Goal: Task Accomplishment & Management: Manage account settings

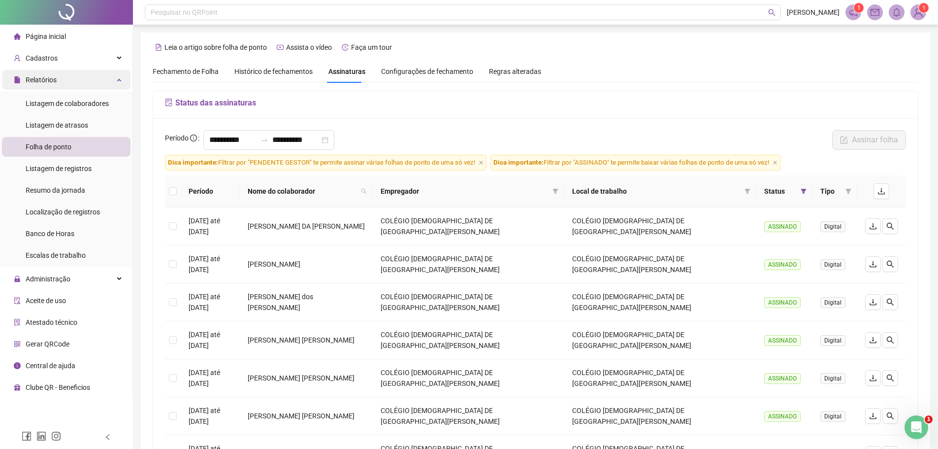
click at [47, 78] on span "Relatórios" at bounding box center [41, 80] width 31 height 8
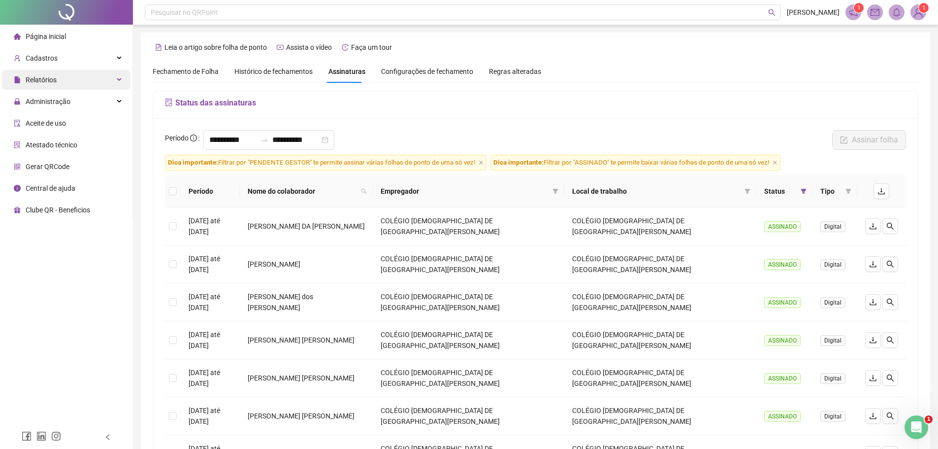
click at [44, 74] on span "Relatórios" at bounding box center [35, 80] width 43 height 20
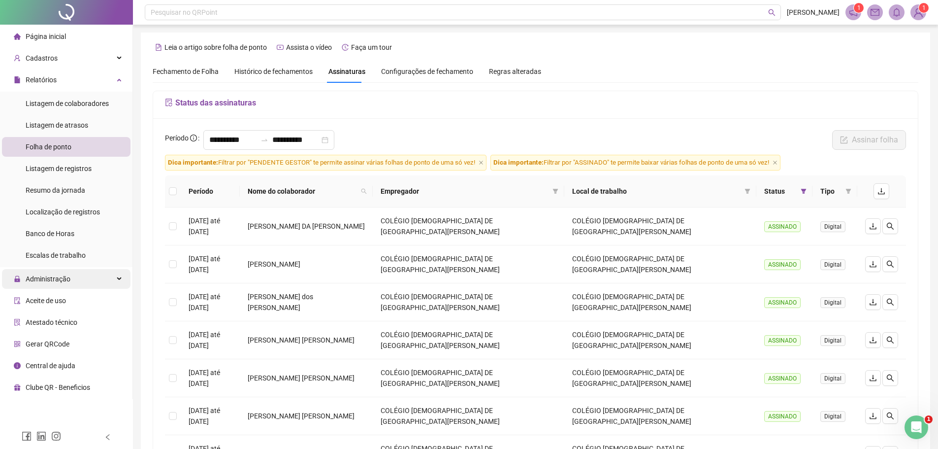
click at [66, 281] on span "Administração" at bounding box center [48, 279] width 45 height 8
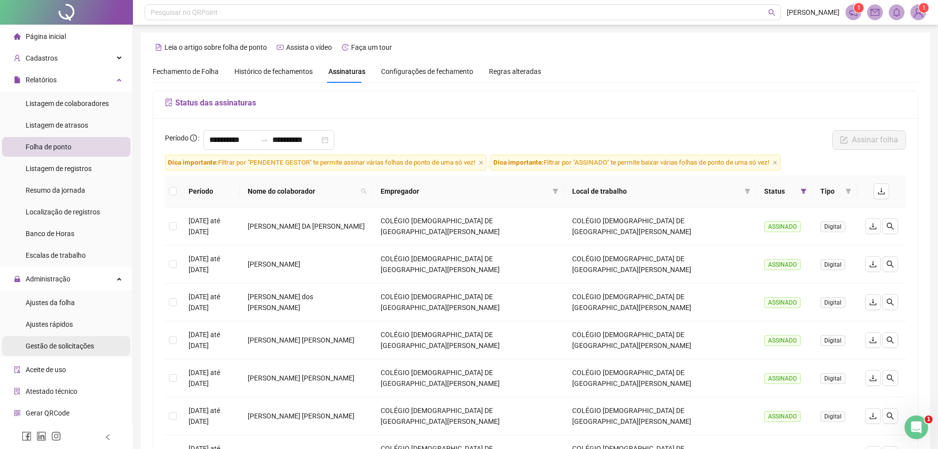
click at [58, 349] on span "Gestão de solicitações" at bounding box center [60, 346] width 68 height 8
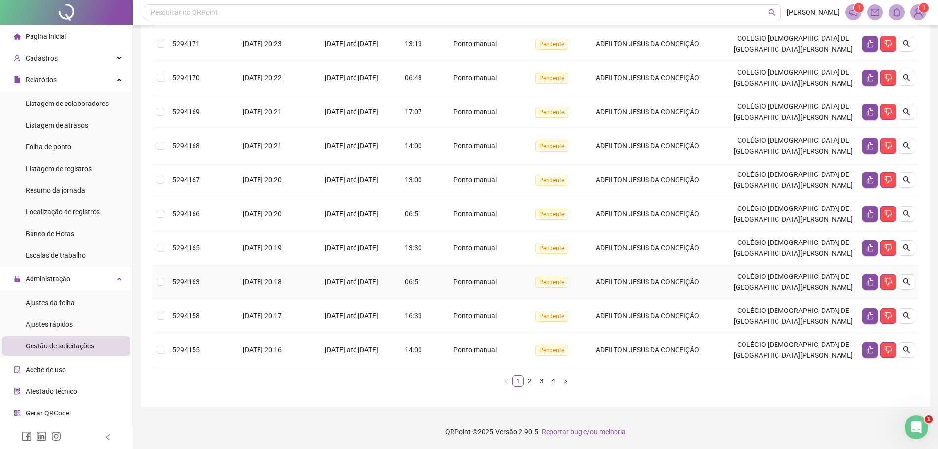
scroll to position [199, 0]
click at [530, 383] on link "2" at bounding box center [529, 380] width 11 height 11
click at [905, 146] on icon "search" at bounding box center [907, 146] width 8 height 8
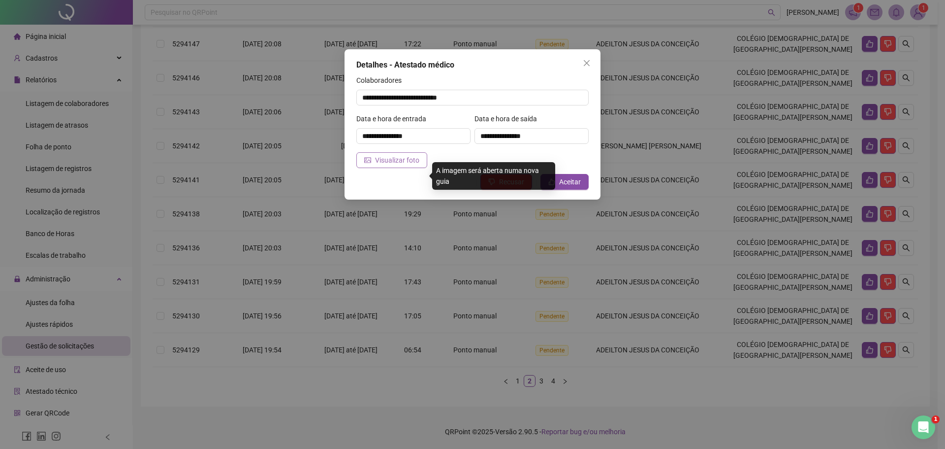
click at [409, 160] on span "Visualizar foto" at bounding box center [397, 160] width 44 height 11
click at [509, 183] on span "Recusar" at bounding box center [511, 181] width 25 height 11
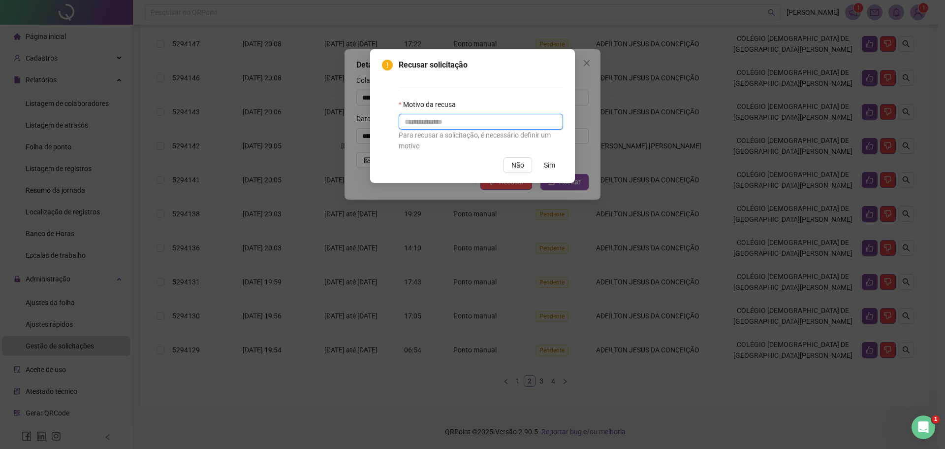
click at [466, 125] on input "text" at bounding box center [481, 122] width 164 height 16
type input "**********"
click at [523, 170] on button "Não" at bounding box center [518, 165] width 29 height 16
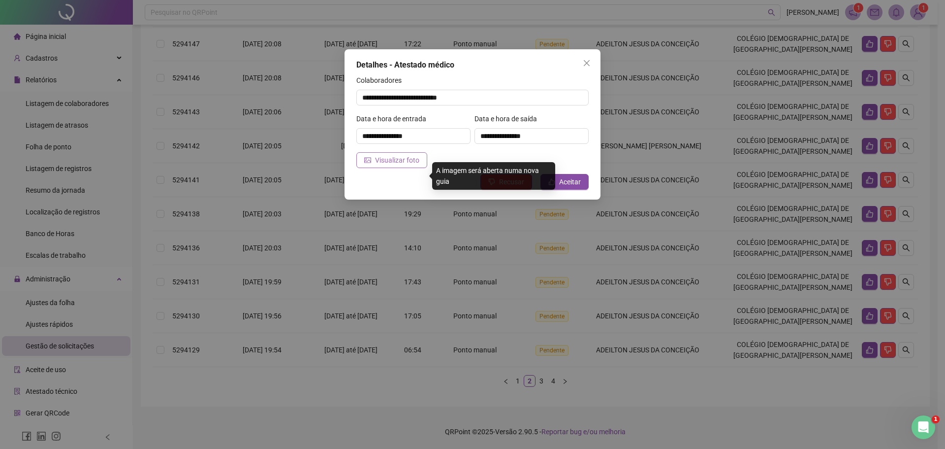
click at [387, 161] on span "Visualizar foto" at bounding box center [397, 160] width 44 height 11
click at [509, 183] on span "Recusar" at bounding box center [511, 181] width 25 height 11
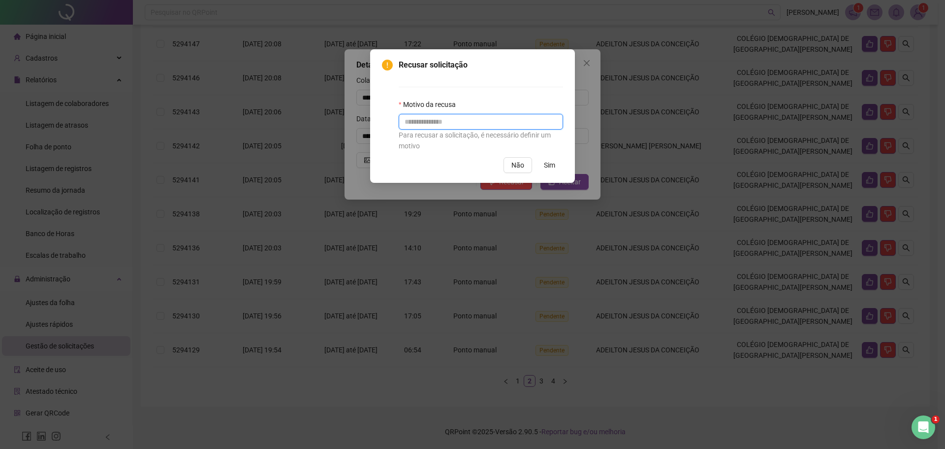
click at [452, 123] on input "text" at bounding box center [481, 122] width 164 height 16
type input "**********"
click at [556, 165] on button "Sim" at bounding box center [549, 165] width 27 height 16
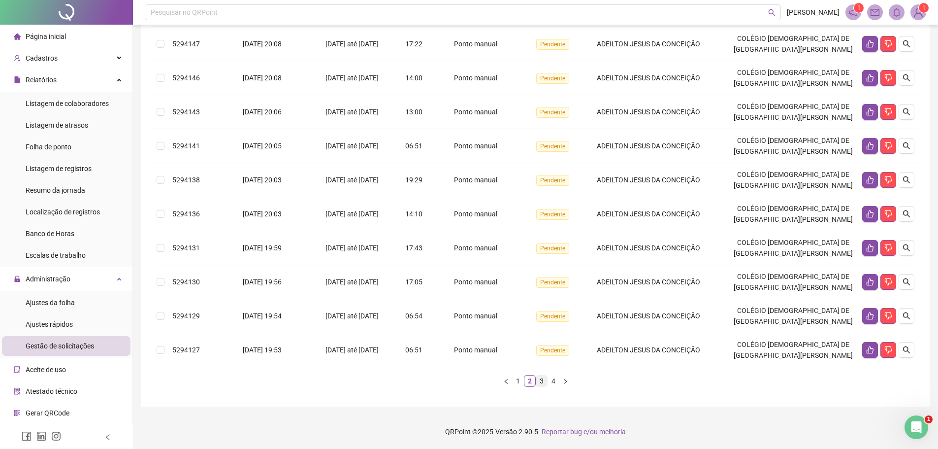
click at [540, 381] on link "3" at bounding box center [541, 380] width 11 height 11
click at [557, 383] on link "4" at bounding box center [553, 380] width 11 height 11
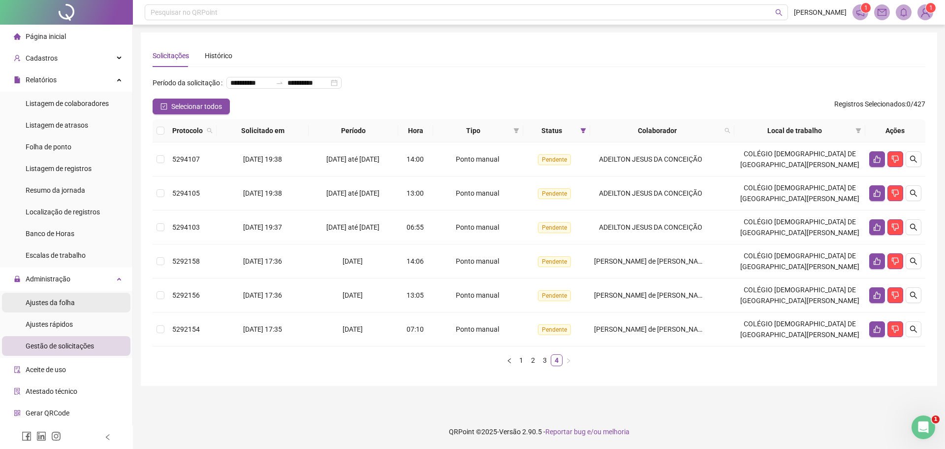
click at [67, 298] on span "Ajustes da folha" at bounding box center [50, 302] width 49 height 8
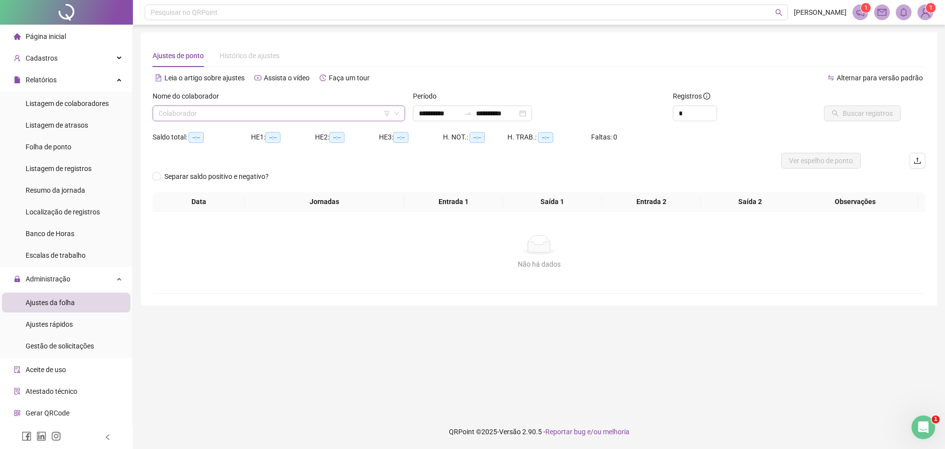
click at [213, 117] on input "search" at bounding box center [275, 113] width 232 height 15
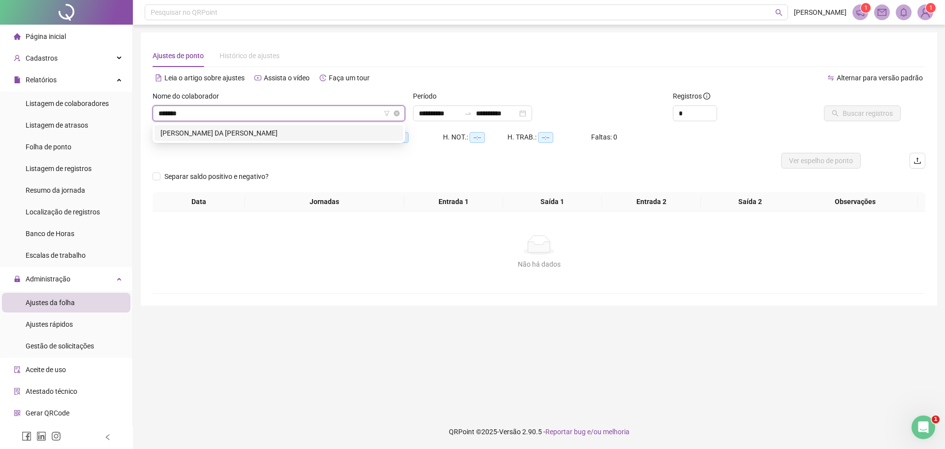
type input "********"
click at [216, 136] on div "[PERSON_NAME] DA [PERSON_NAME]" at bounding box center [279, 133] width 237 height 11
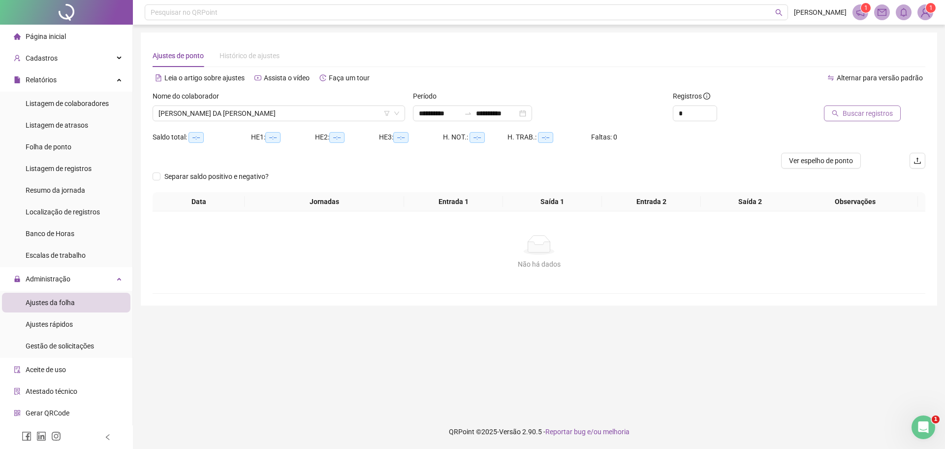
click at [848, 117] on span "Buscar registros" at bounding box center [868, 113] width 50 height 11
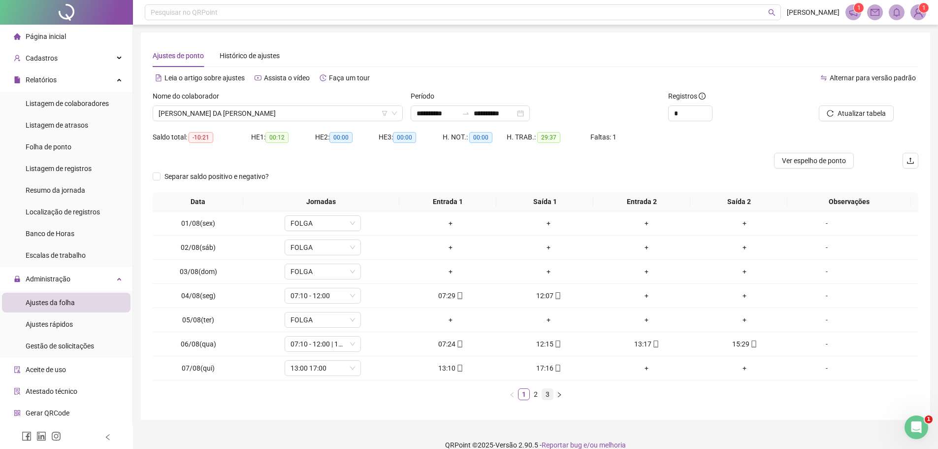
click at [546, 395] on link "3" at bounding box center [547, 393] width 11 height 11
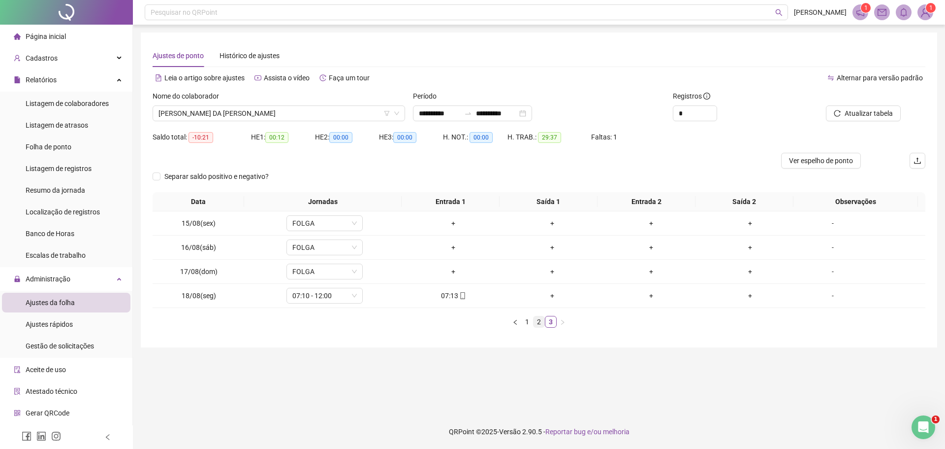
click at [538, 322] on link "2" at bounding box center [539, 321] width 11 height 11
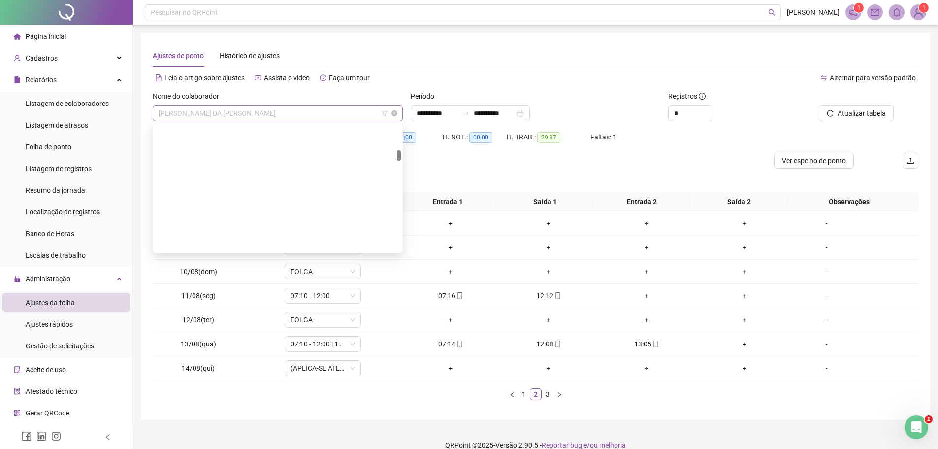
click at [237, 114] on span "[PERSON_NAME] DA [PERSON_NAME]" at bounding box center [278, 113] width 238 height 15
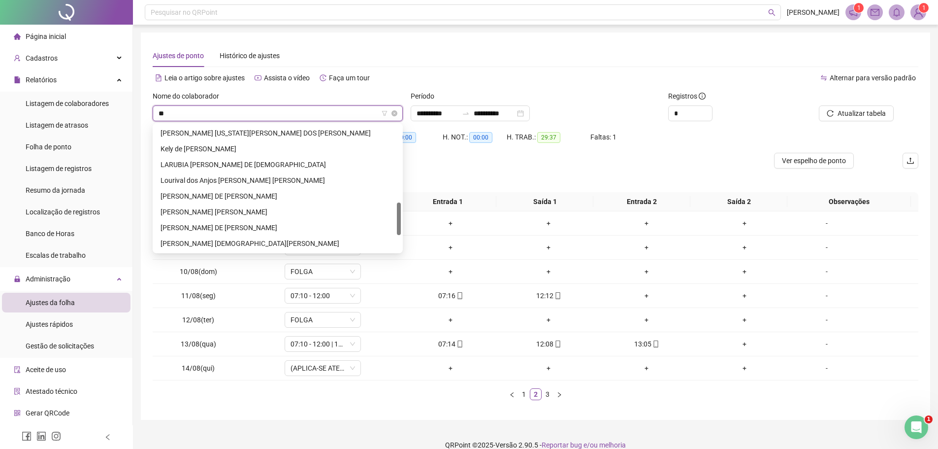
scroll to position [79, 0]
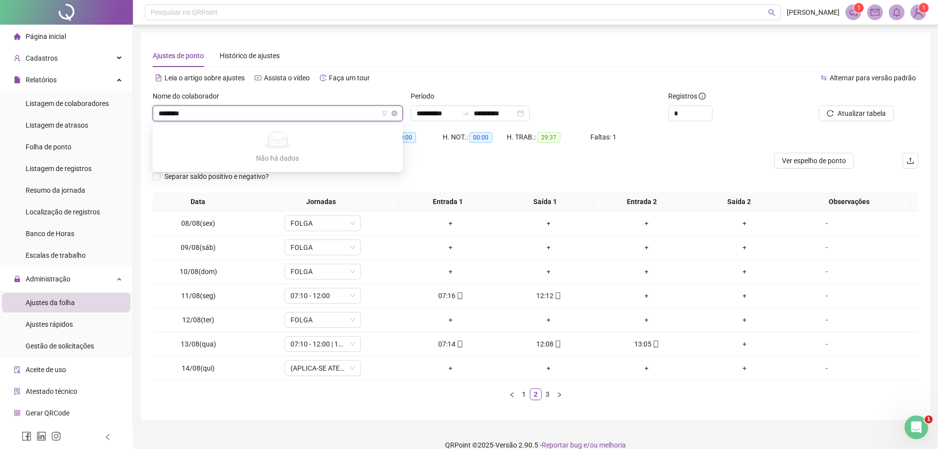
type input "*********"
click at [249, 108] on span "[PERSON_NAME] DA [PERSON_NAME]" at bounding box center [278, 113] width 238 height 15
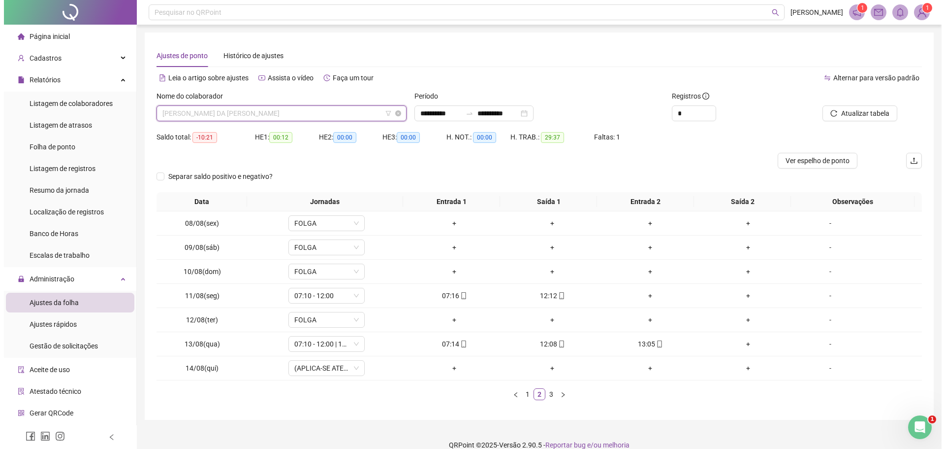
scroll to position [299, 0]
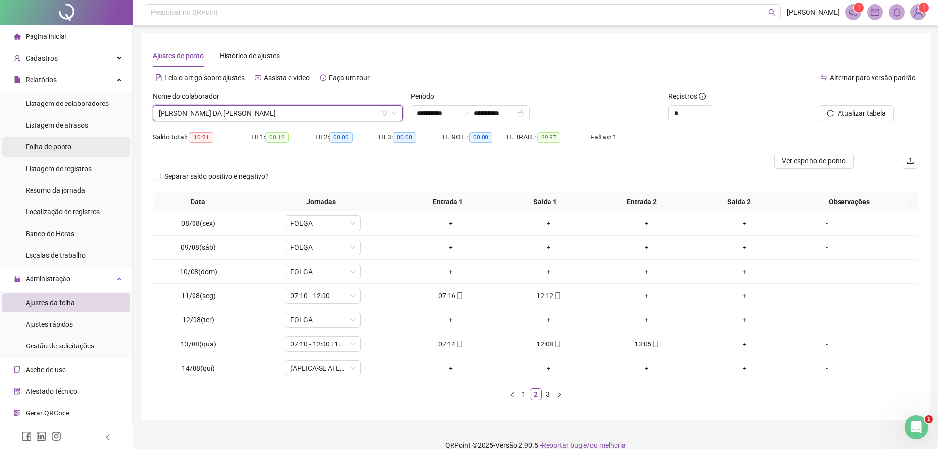
click at [55, 147] on span "Folha de ponto" at bounding box center [49, 147] width 46 height 8
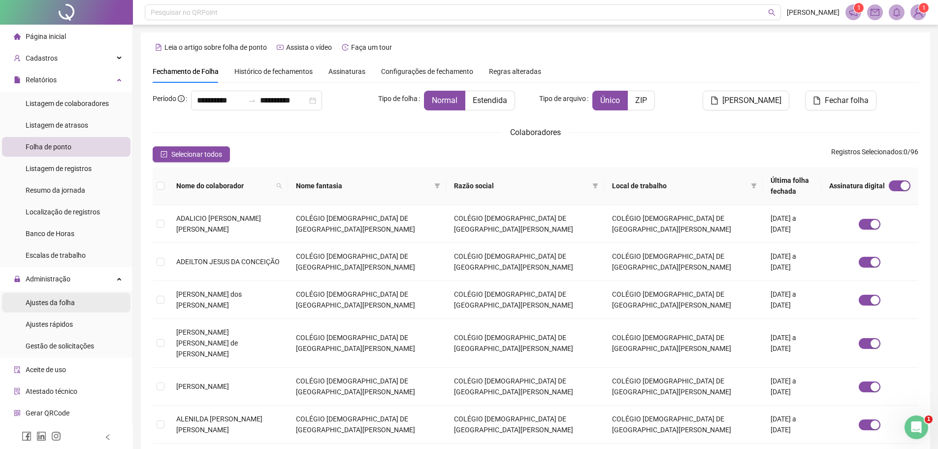
click at [55, 303] on span "Ajustes da folha" at bounding box center [50, 302] width 49 height 8
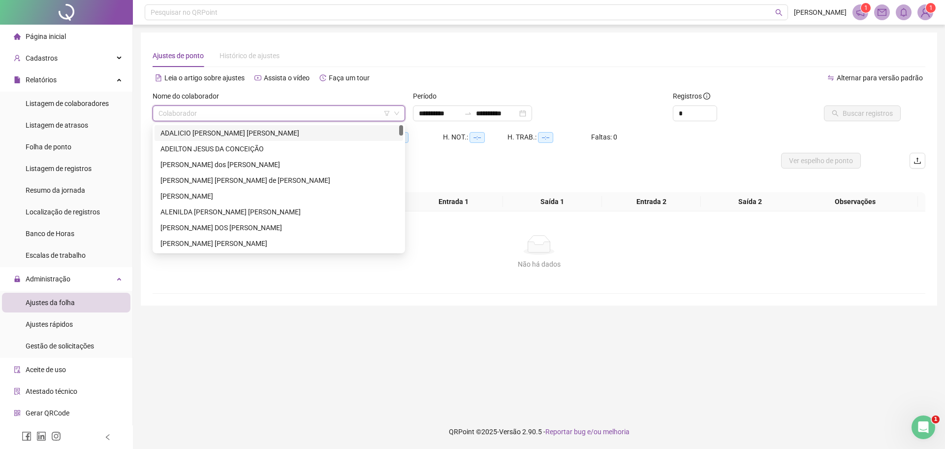
click at [209, 112] on input "search" at bounding box center [275, 113] width 232 height 15
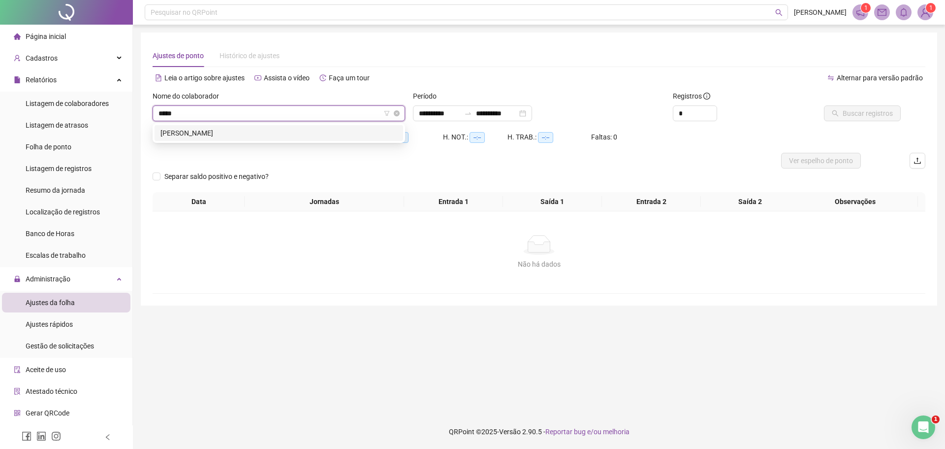
type input "*****"
click at [255, 110] on input "search" at bounding box center [275, 113] width 232 height 15
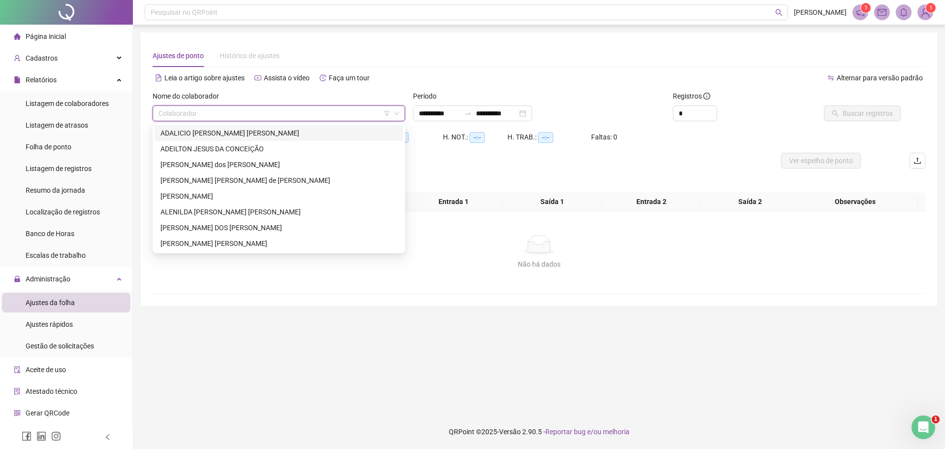
click at [255, 110] on input "search" at bounding box center [275, 113] width 232 height 15
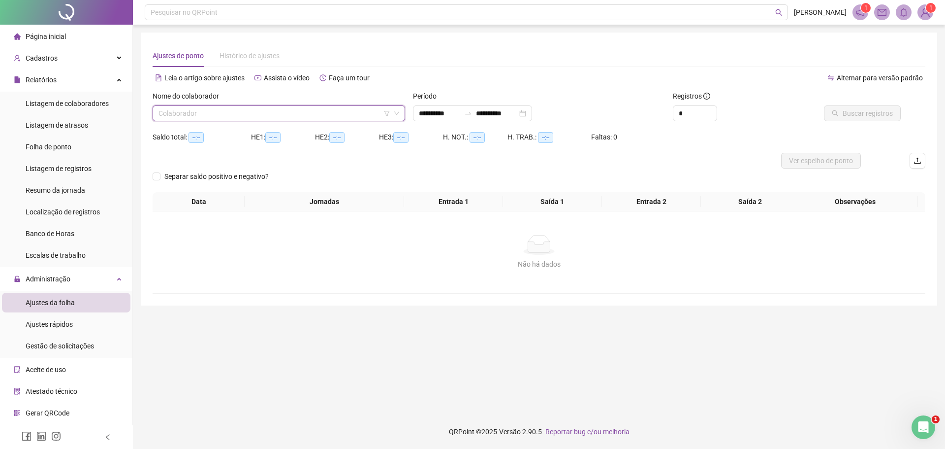
click at [195, 113] on input "search" at bounding box center [275, 113] width 232 height 15
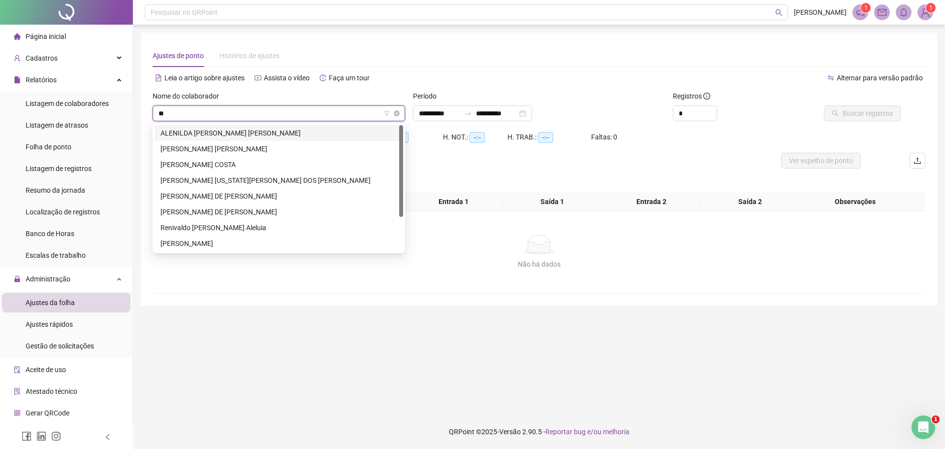
type input "*"
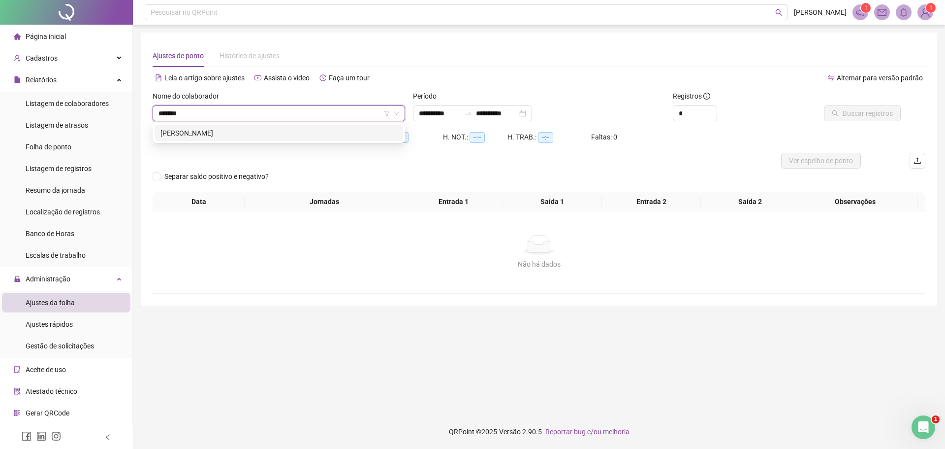
type input "*******"
